Goal: Task Accomplishment & Management: Manage account settings

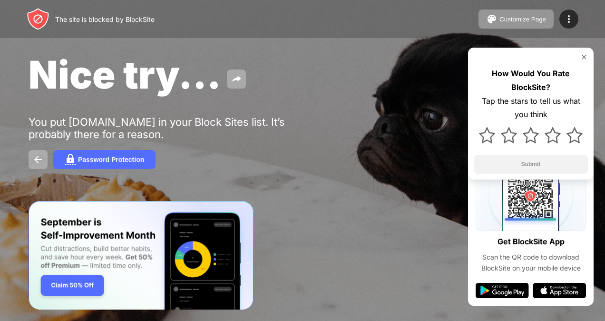
click at [582, 56] on img at bounding box center [584, 57] width 8 height 8
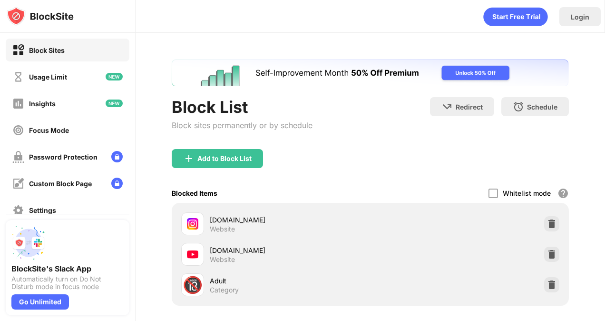
click at [396, 185] on div "Blocked Items Whitelist mode Block all websites except for those in your whitel…" at bounding box center [370, 193] width 397 height 20
click at [547, 222] on img at bounding box center [552, 224] width 10 height 10
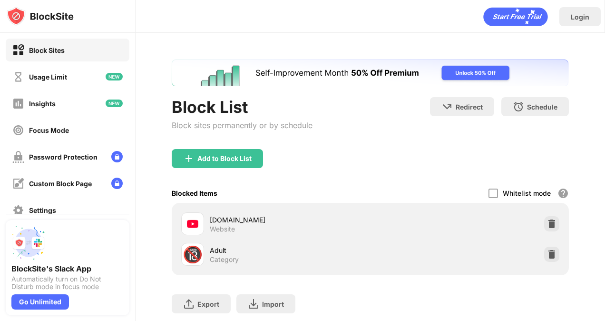
click at [360, 170] on div "Add to Block List" at bounding box center [370, 166] width 397 height 34
click at [219, 150] on div "Add to Block List" at bounding box center [217, 158] width 91 height 19
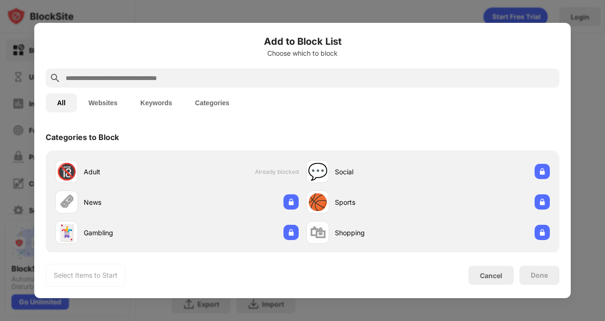
click at [257, 75] on input "text" at bounding box center [310, 77] width 491 height 11
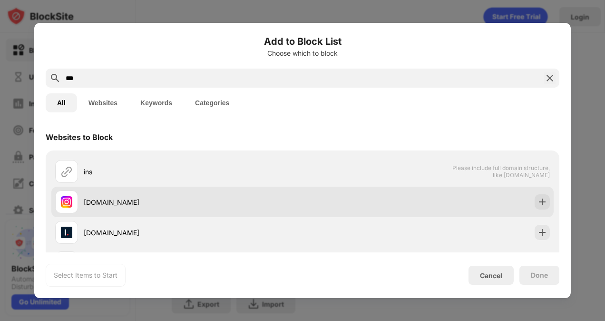
type input "***"
click at [123, 202] on div "instagram.com" at bounding box center [193, 202] width 219 height 10
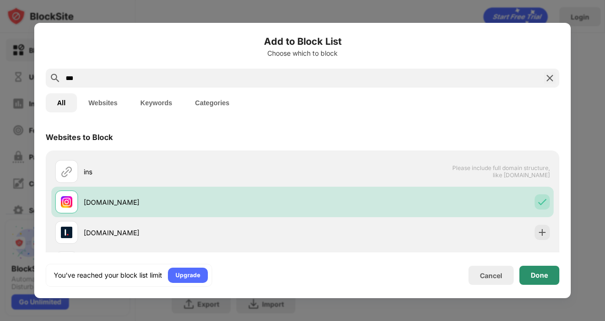
click at [543, 274] on div "Done" at bounding box center [539, 275] width 17 height 8
